Goal: Transaction & Acquisition: Purchase product/service

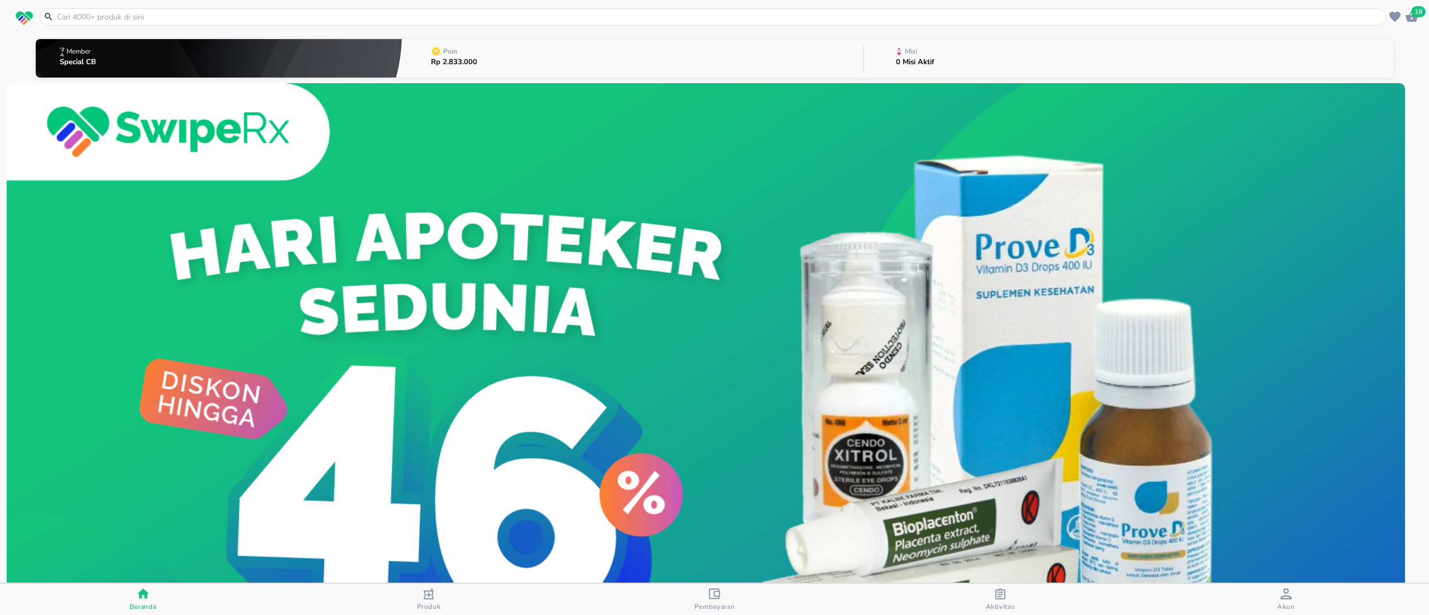
click at [147, 15] on input "text" at bounding box center [720, 17] width 1328 height 12
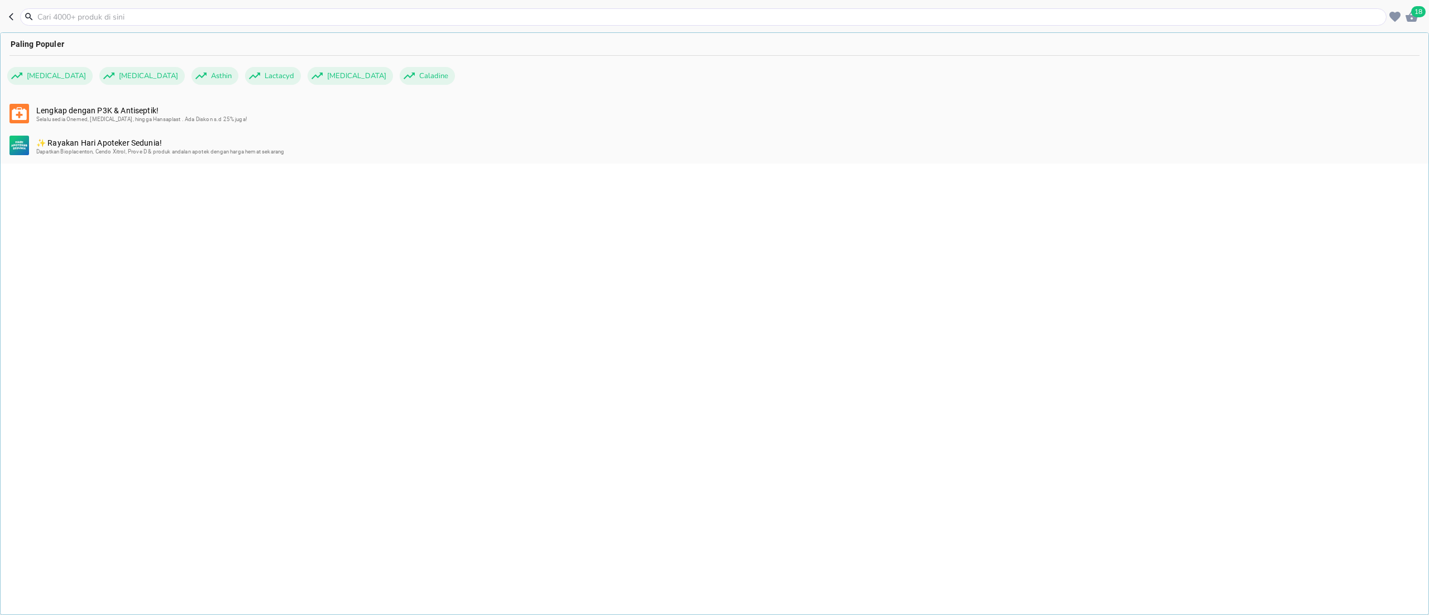
paste input "farsorbid"
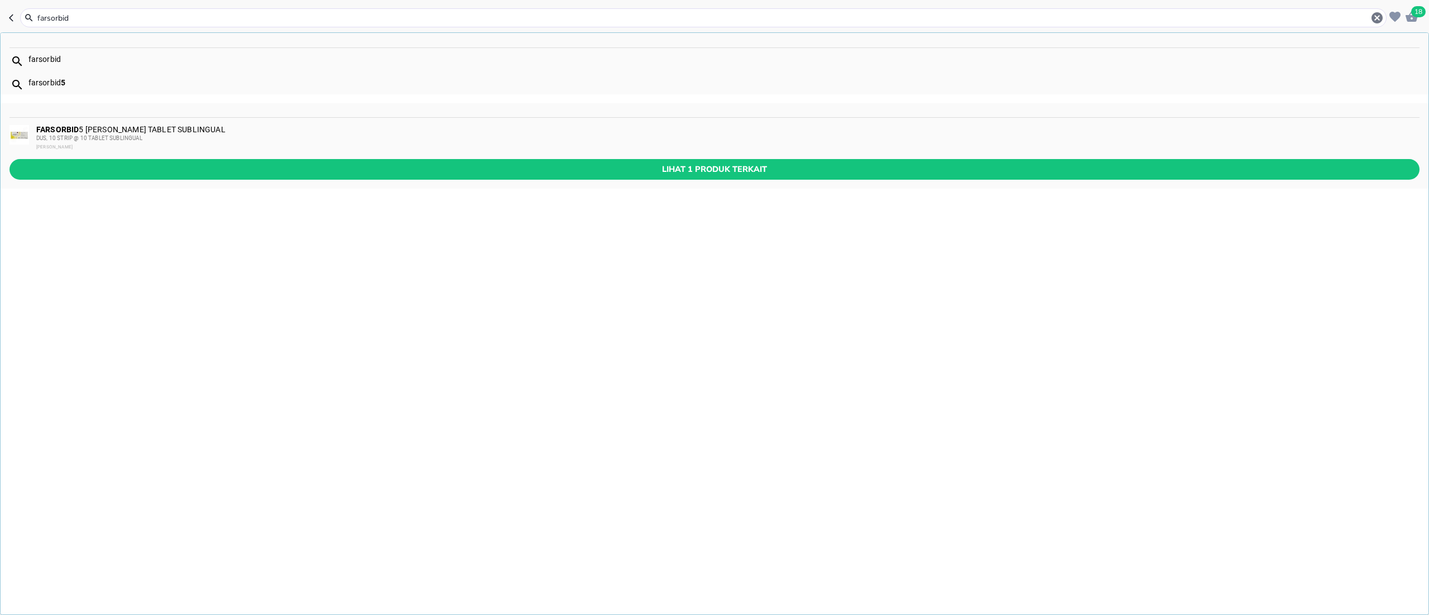
type input "farsorbid"
click at [176, 125] on div "FARSORBID 5 Pratapa Nirmala TABLET SUBLINGUAL DUS, 10 STRIP @ 10 TABLET SUBLING…" at bounding box center [727, 138] width 1382 height 27
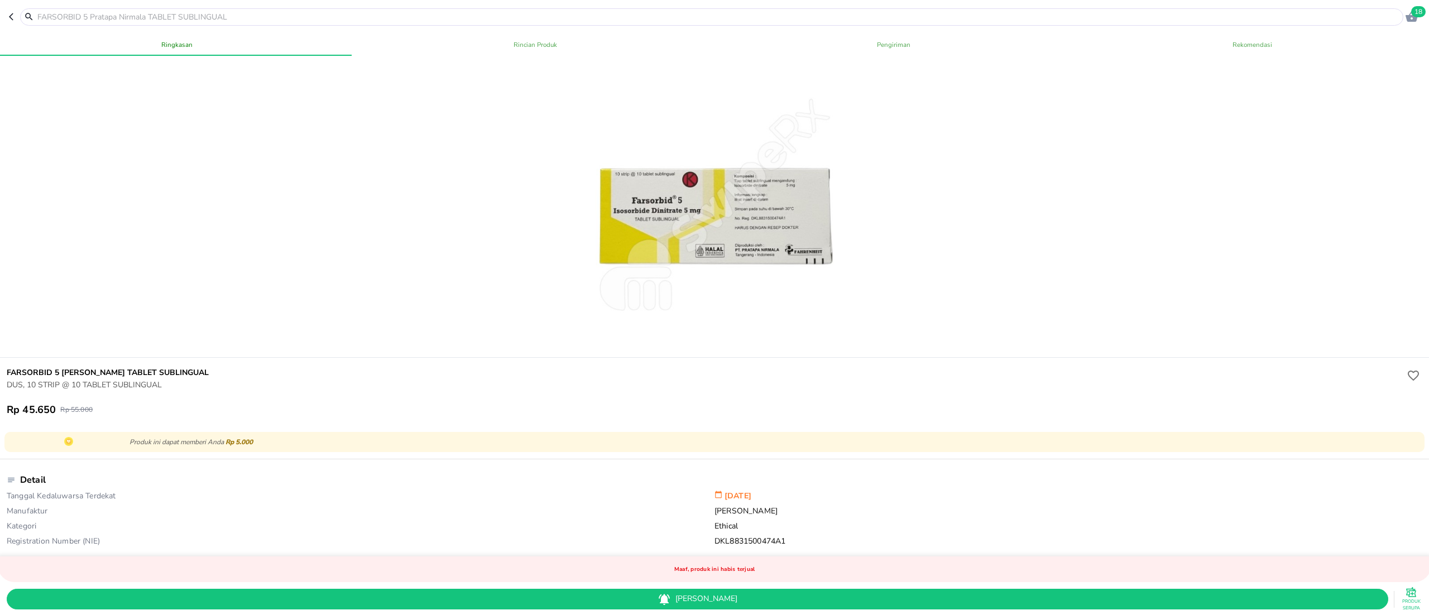
click at [99, 13] on input "text" at bounding box center [718, 17] width 1365 height 12
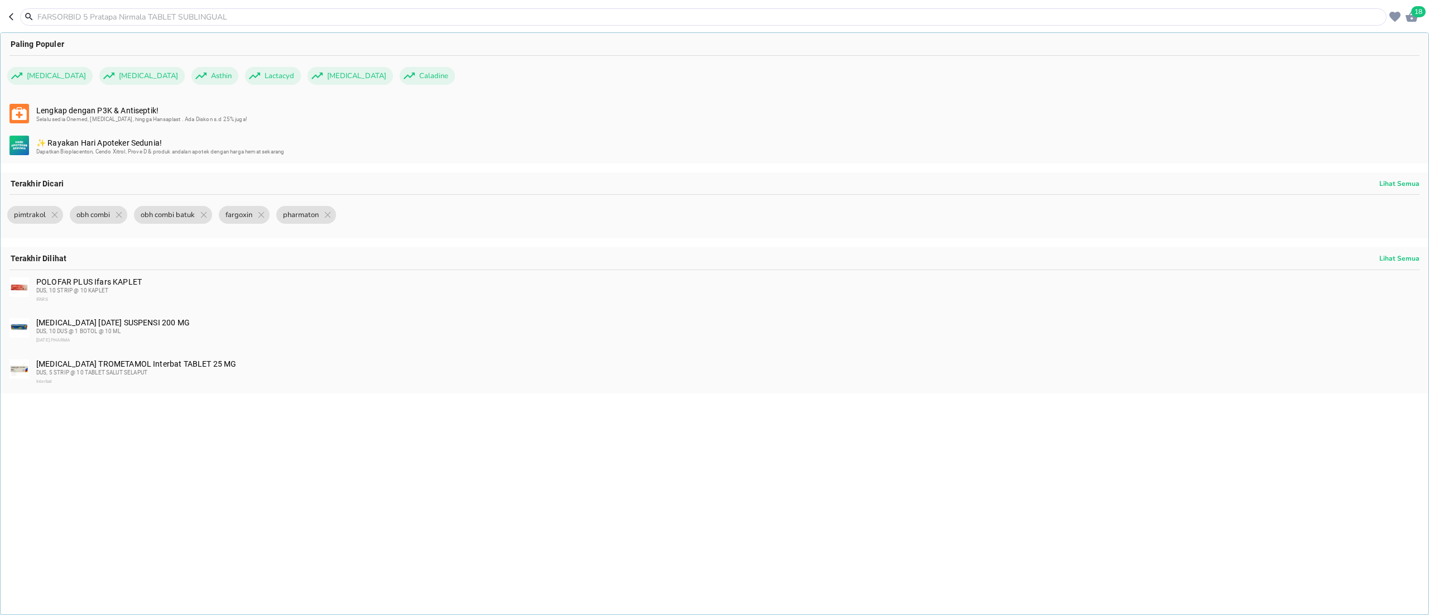
paste input "farsorbid"
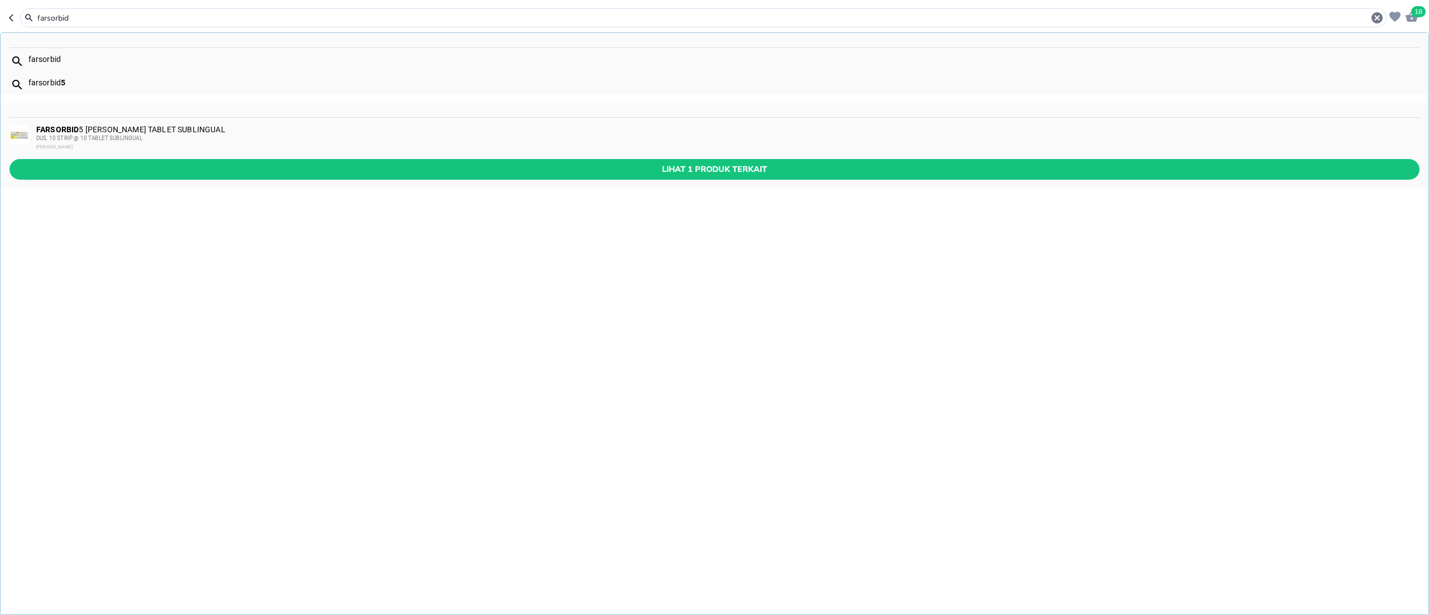
type input "farsorbid"
click at [312, 143] on div "PRATAPA NIRMALA" at bounding box center [727, 147] width 1382 height 9
